Goal: Ask a question

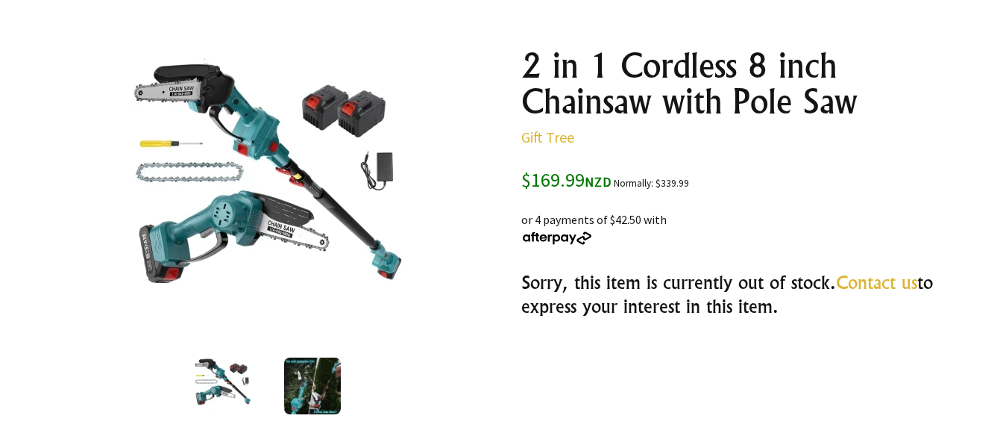
scroll to position [76, 0]
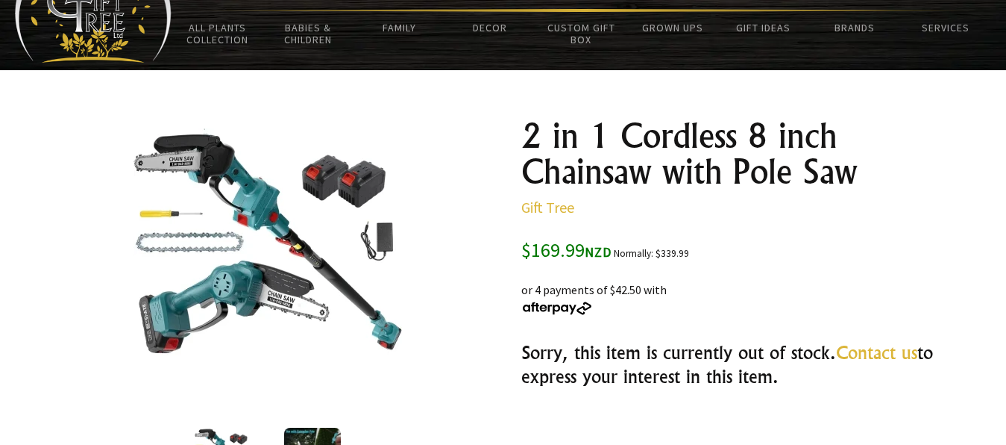
click at [242, 297] on img at bounding box center [268, 263] width 269 height 270
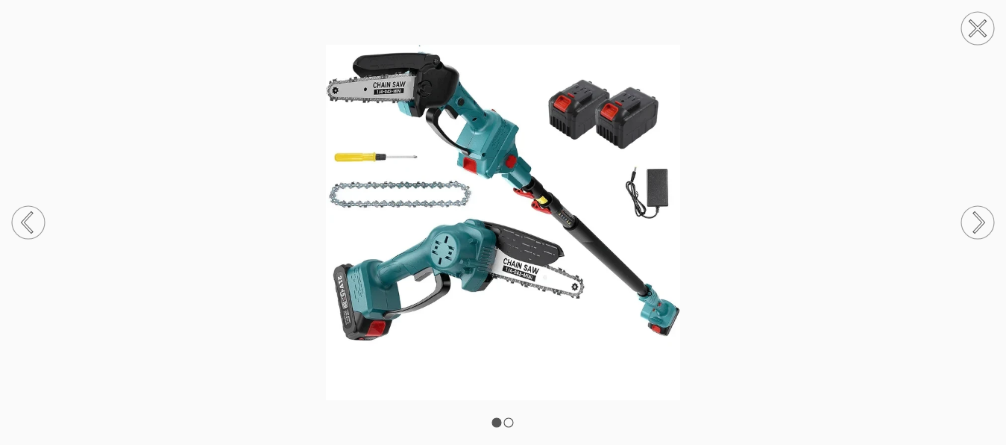
click at [978, 31] on circle at bounding box center [978, 28] width 33 height 33
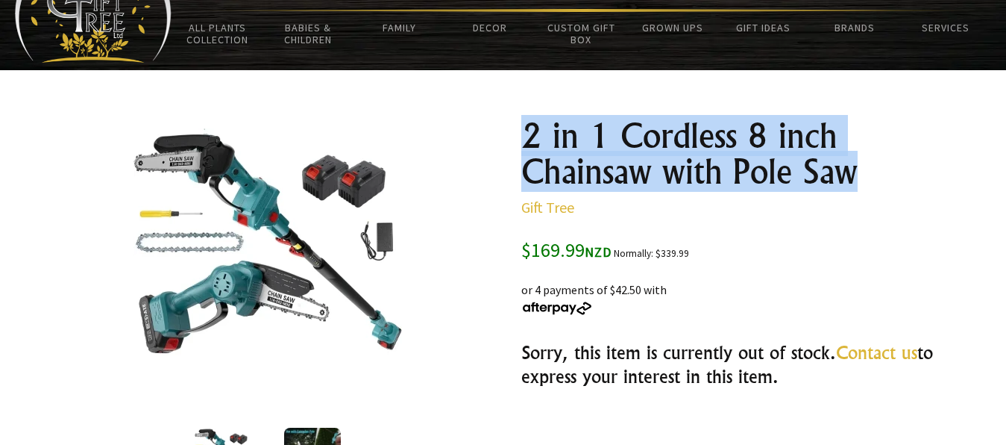
drag, startPoint x: 523, startPoint y: 141, endPoint x: 836, endPoint y: 201, distance: 318.2
click at [844, 177] on h1 "2 in 1 Cordless 8 inch Chainsaw with Pole Saw" at bounding box center [739, 154] width 436 height 72
copy h1 "2 in 1 Cordless 8 inch Chainsaw with Pole Sa"
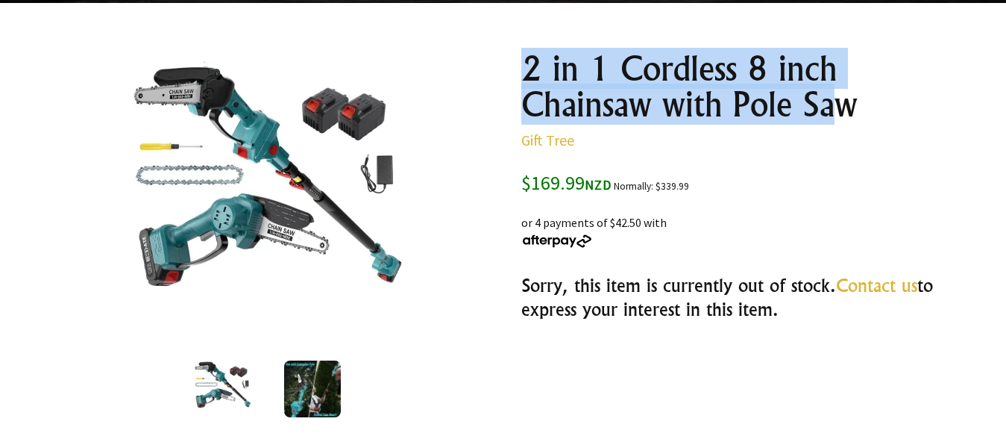
scroll to position [228, 0]
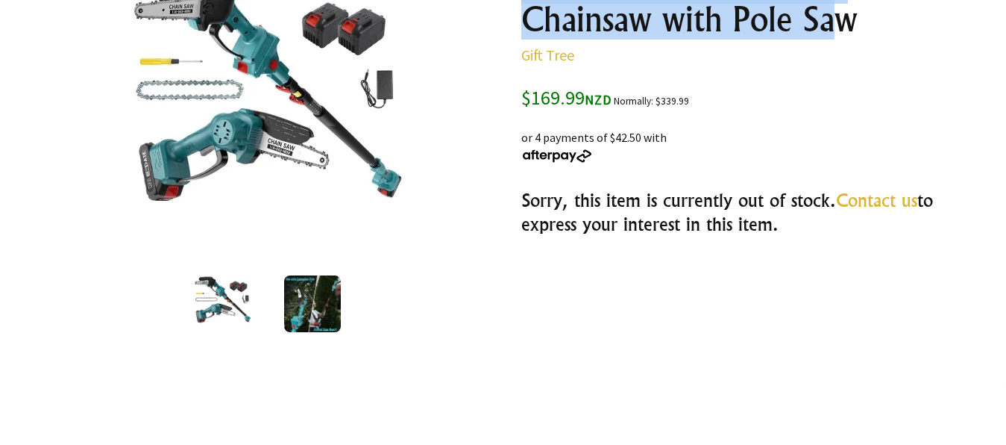
click at [866, 203] on link "Contact us" at bounding box center [876, 200] width 81 height 22
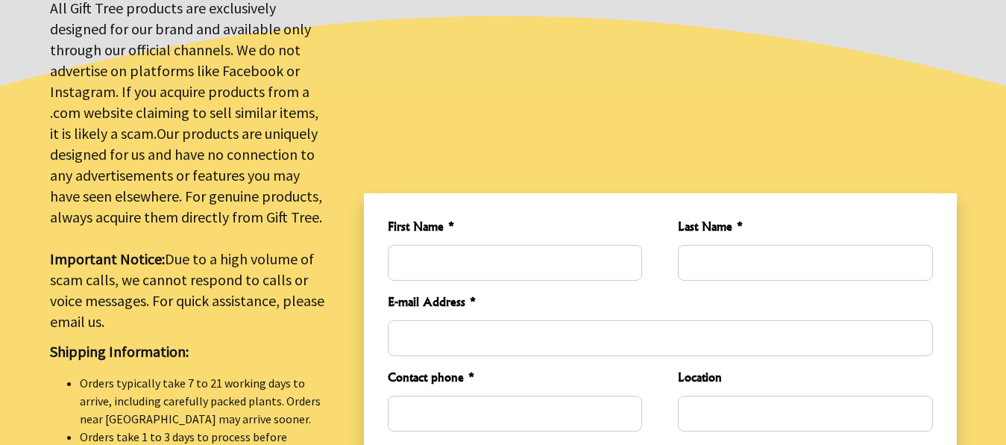
scroll to position [380, 0]
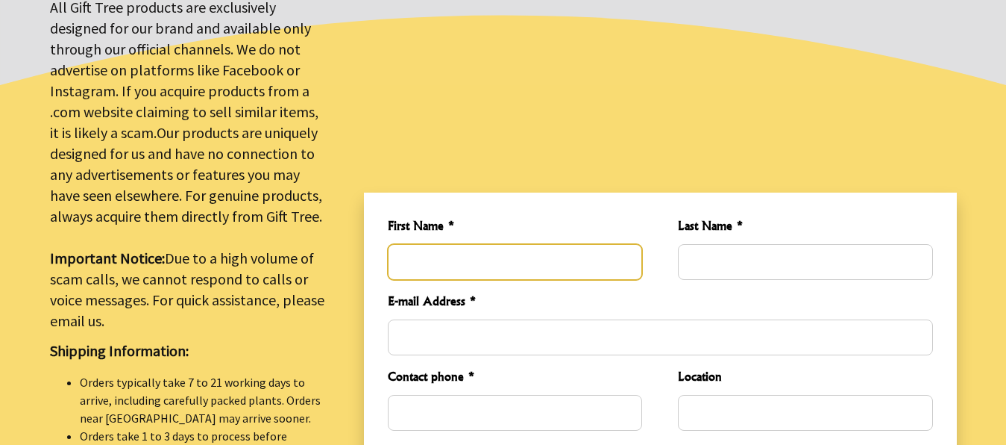
click at [537, 266] on input "First Name *" at bounding box center [515, 262] width 254 height 36
type input "Peter"
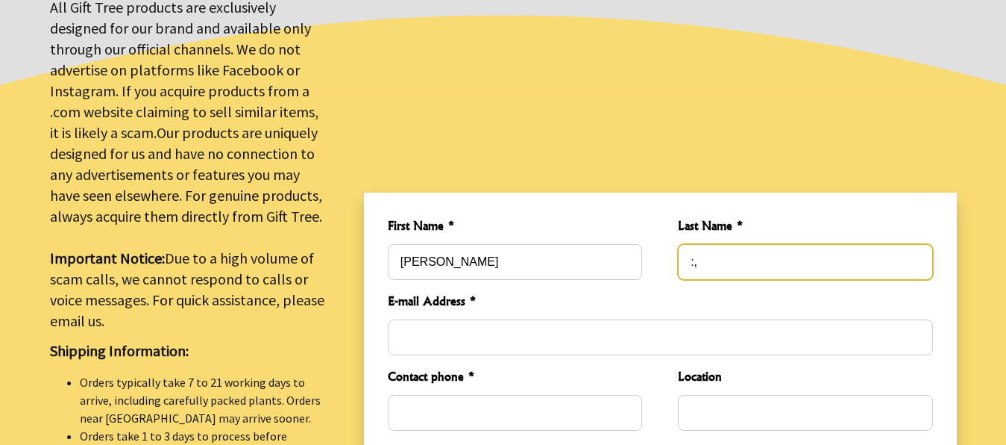
type input ":"
type input "Lemon"
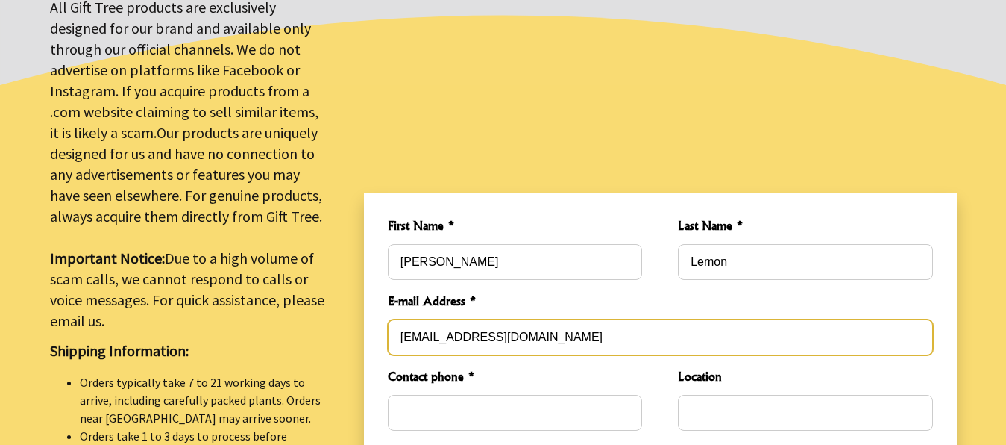
type input "peterlemon@orcon.net.nz"
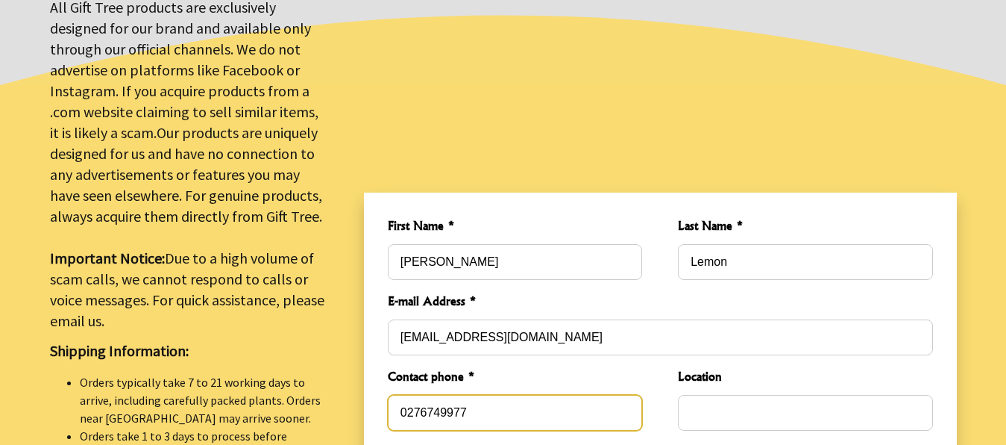
type input "0276749977"
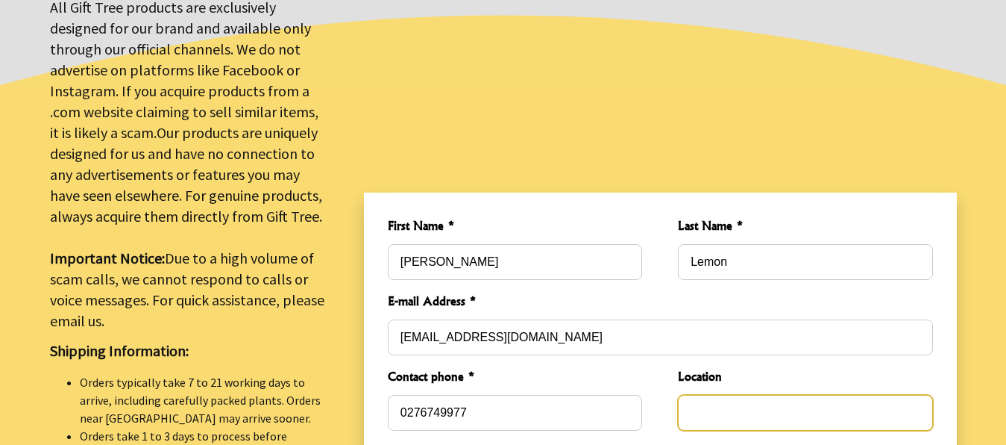
type input "Q"
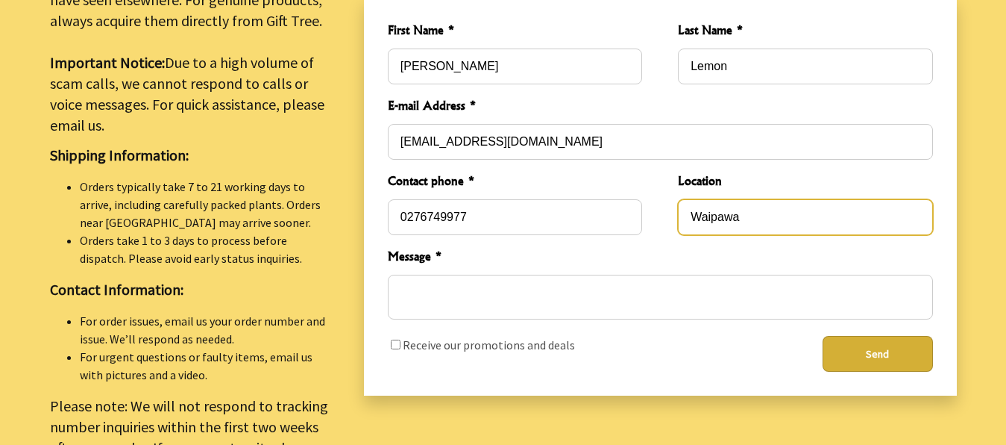
scroll to position [609, 0]
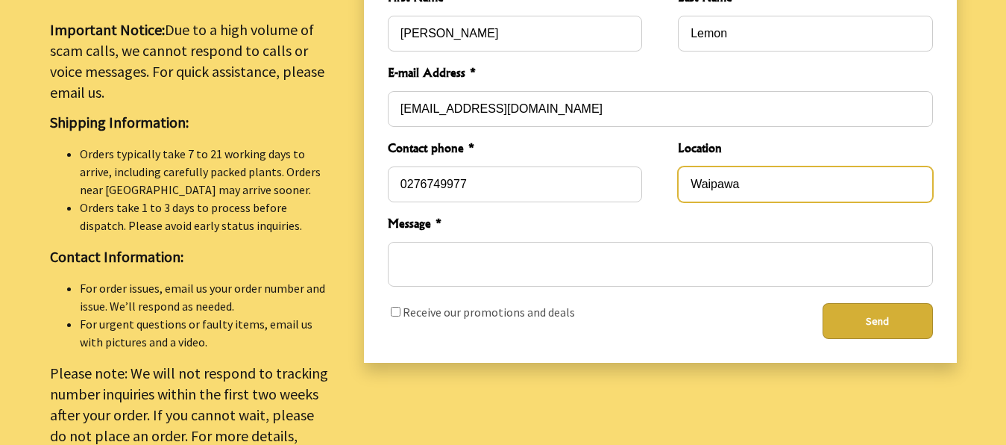
type input "Waipawa"
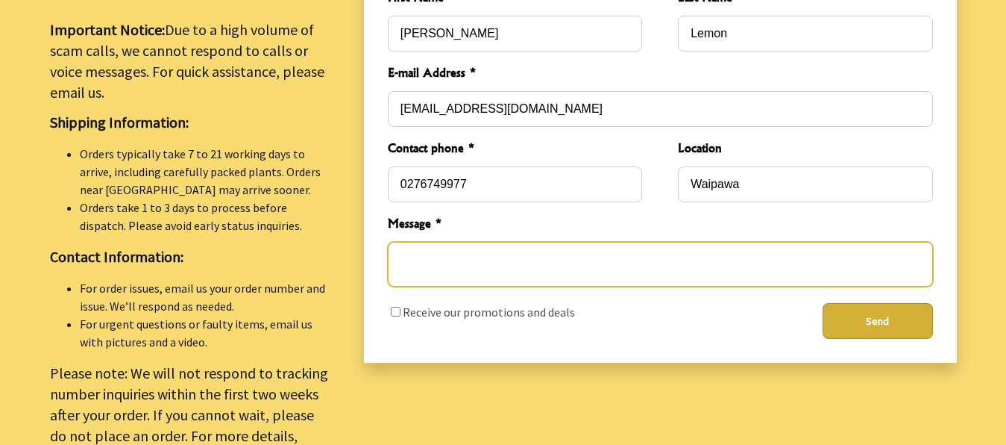
click at [523, 257] on textarea "Message *" at bounding box center [660, 264] width 545 height 45
paste textarea "2 in 1 Cordless 8 inch Chainsaw with Pole Saw"
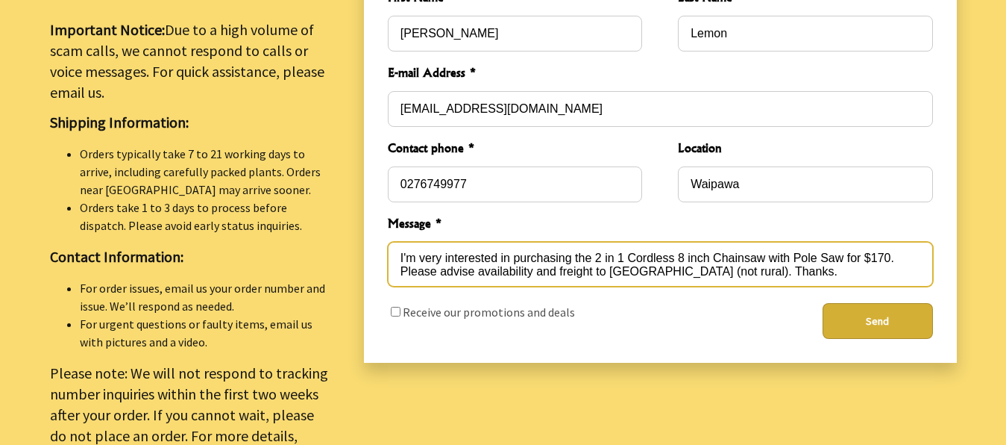
type textarea "I'm very interested in purchasing the 2 in 1 Cordless 8 inch Chainsaw with Pole…"
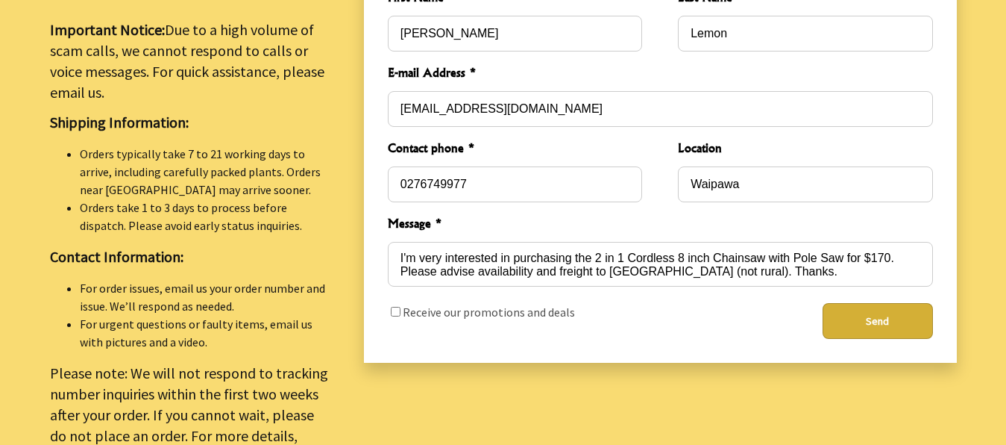
click at [858, 313] on button "Send" at bounding box center [878, 321] width 110 height 36
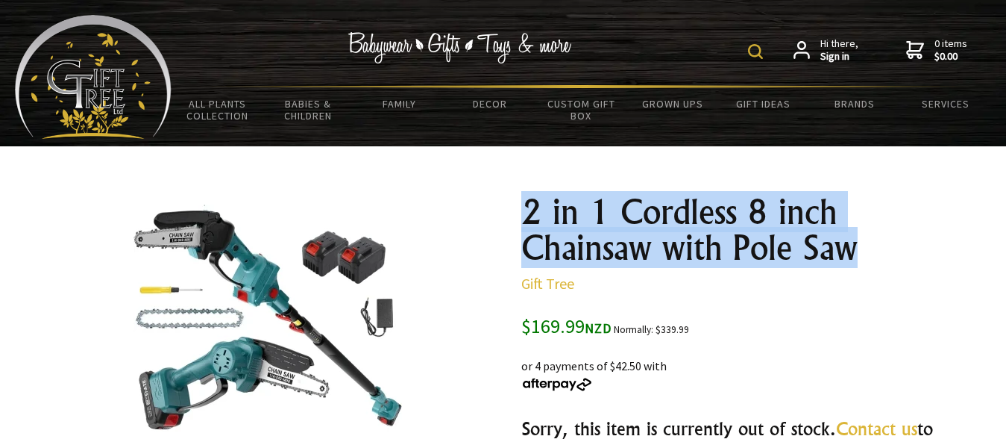
drag, startPoint x: 0, startPoint y: 0, endPoint x: 859, endPoint y: 248, distance: 893.7
click at [859, 248] on h1 "2 in 1 Cordless 8 inch Chainsaw with Pole Saw" at bounding box center [739, 230] width 436 height 72
copy h1 "2 in 1 Cordless 8 inch Chainsaw with Pole Saw"
